Goal: Go to known website: Access a specific website the user already knows

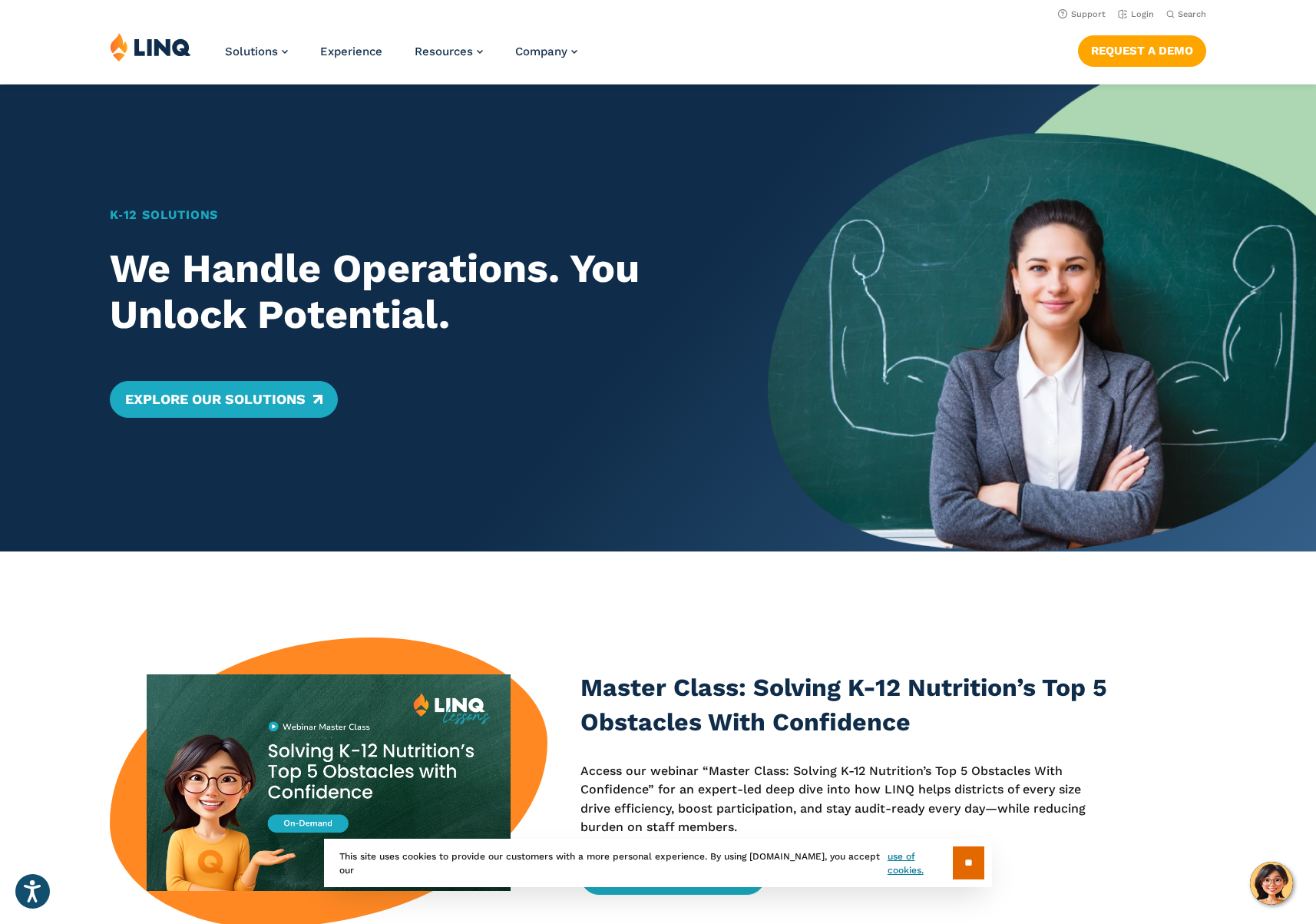
click at [161, 47] on img at bounding box center [150, 47] width 81 height 29
click at [1141, 14] on link "Login" at bounding box center [1136, 14] width 36 height 10
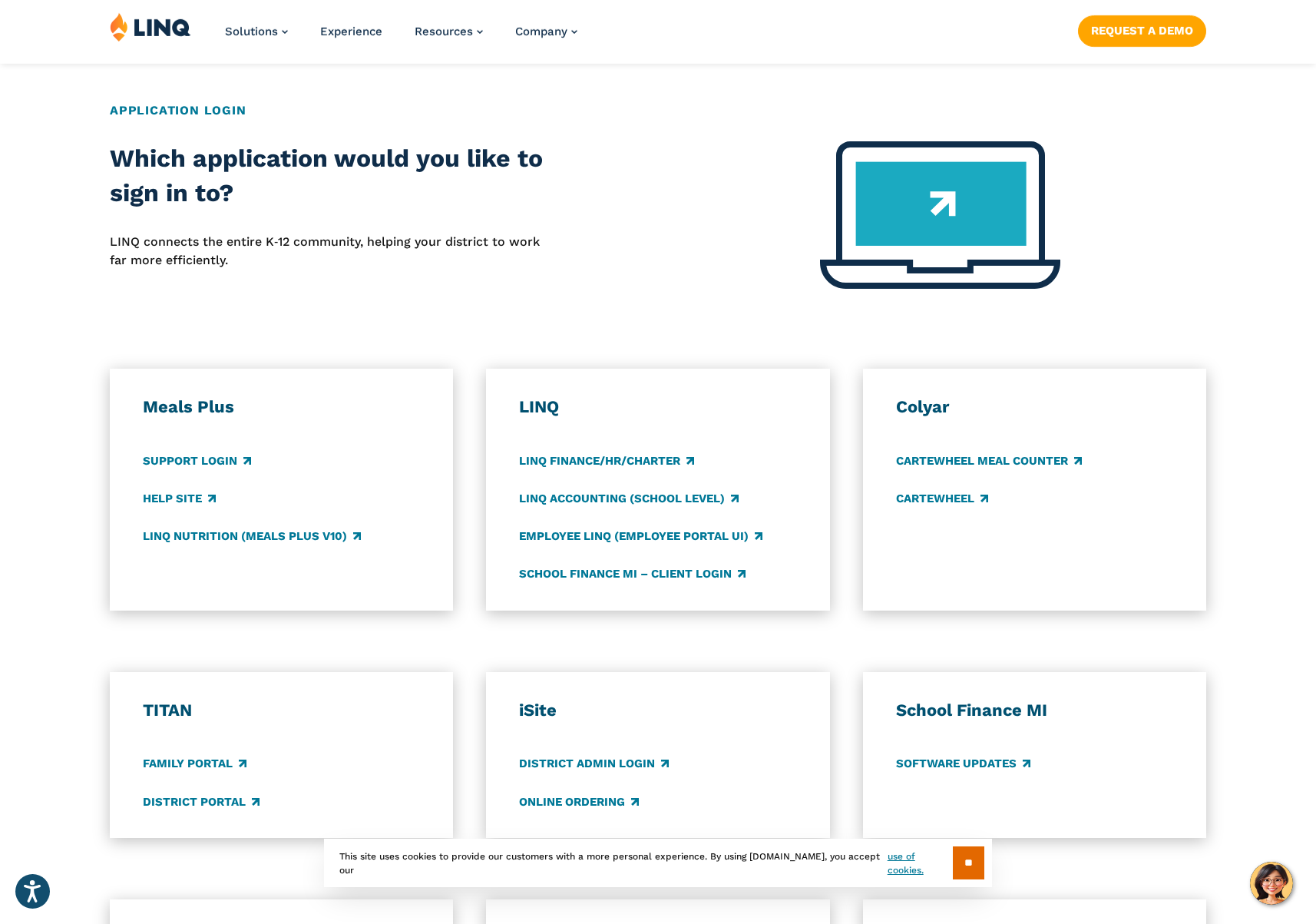
scroll to position [558, 0]
click at [627, 499] on link "LINQ Accounting (school level)" at bounding box center [629, 498] width 219 height 17
